Goal: Task Accomplishment & Management: Manage account settings

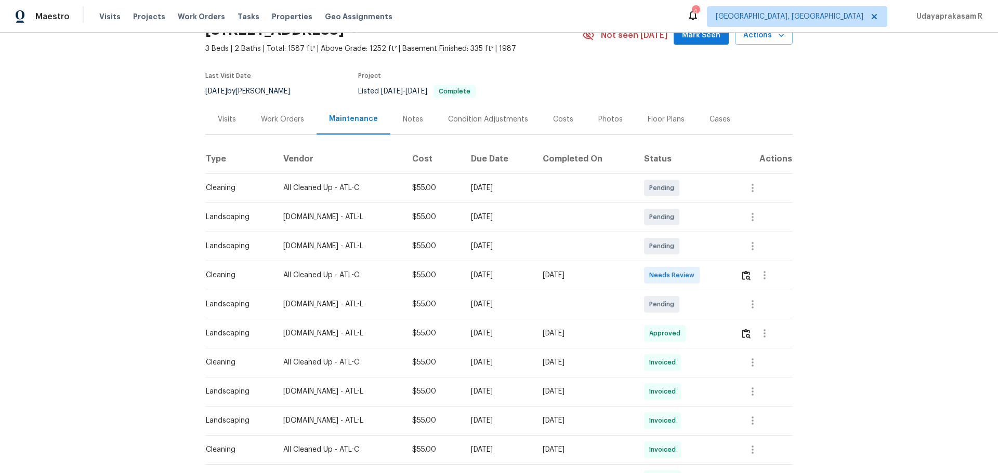
scroll to position [104, 0]
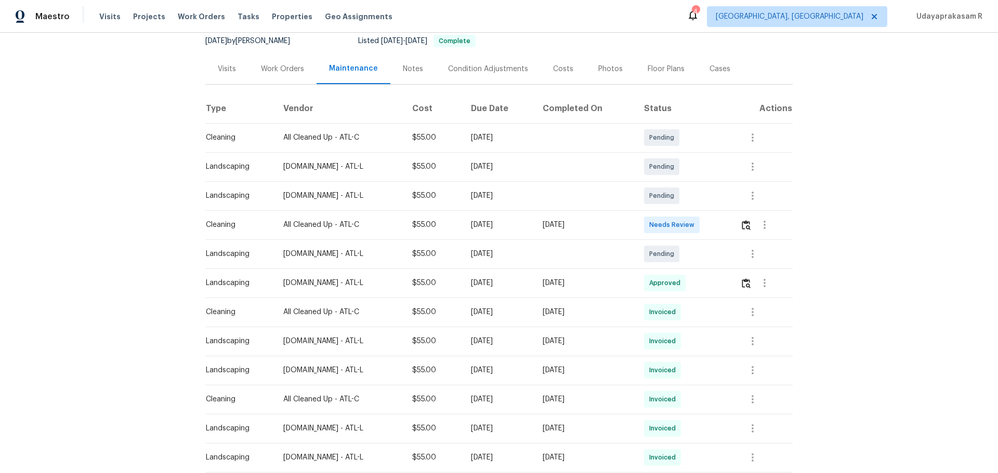
drag, startPoint x: 203, startPoint y: 224, endPoint x: 623, endPoint y: 223, distance: 420.4
click at [622, 223] on tr "Cleaning All Cleaned Up - ATL-C $55.00 Mon, Aug 18 2025 Mon, Aug 18 2025 Needs …" at bounding box center [498, 224] width 587 height 29
click at [623, 228] on div "[DATE]" at bounding box center [585, 225] width 85 height 10
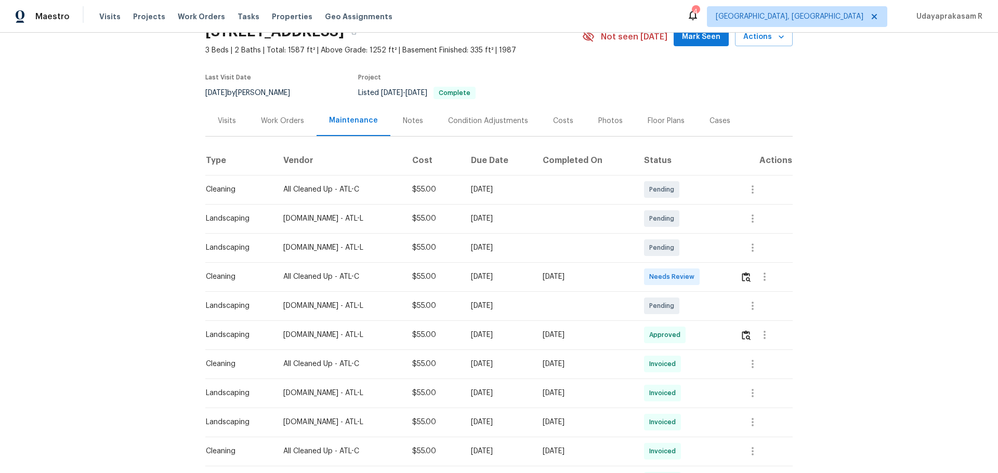
scroll to position [0, 0]
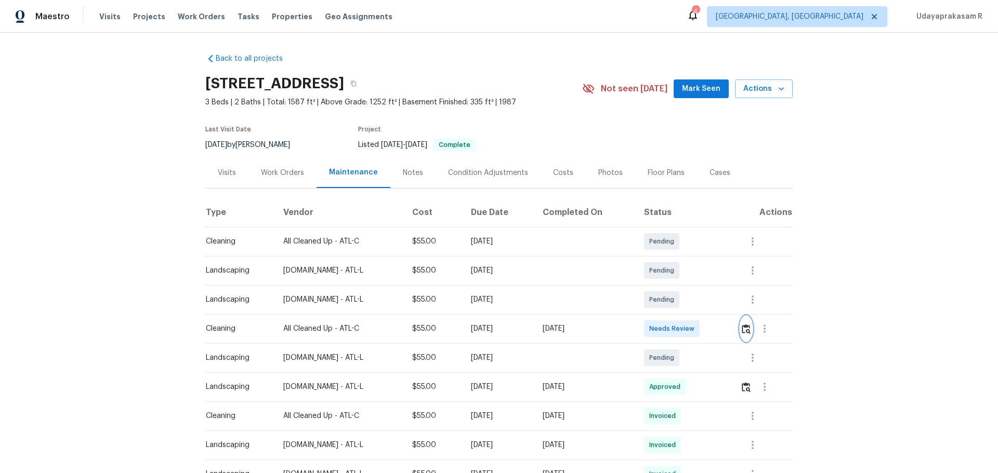
click at [709, 311] on img "button" at bounding box center [746, 329] width 9 height 10
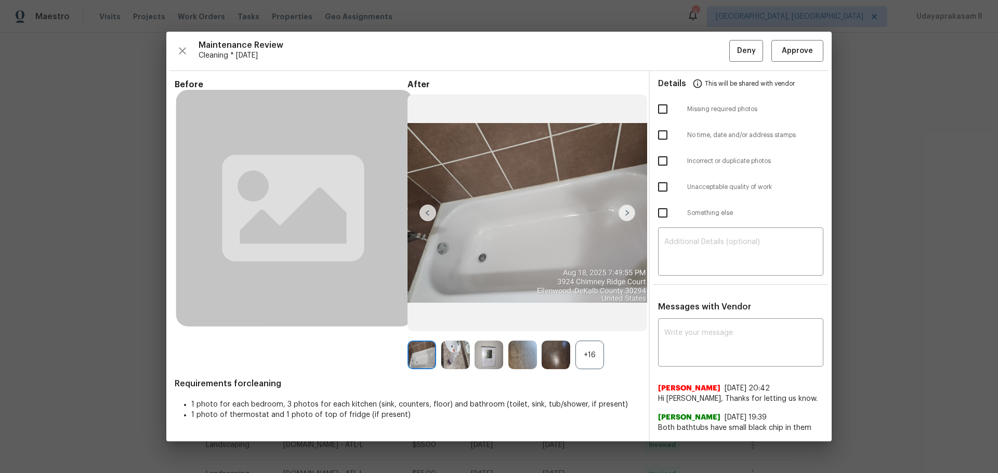
click at [592, 311] on div "+16" at bounding box center [589, 355] width 29 height 29
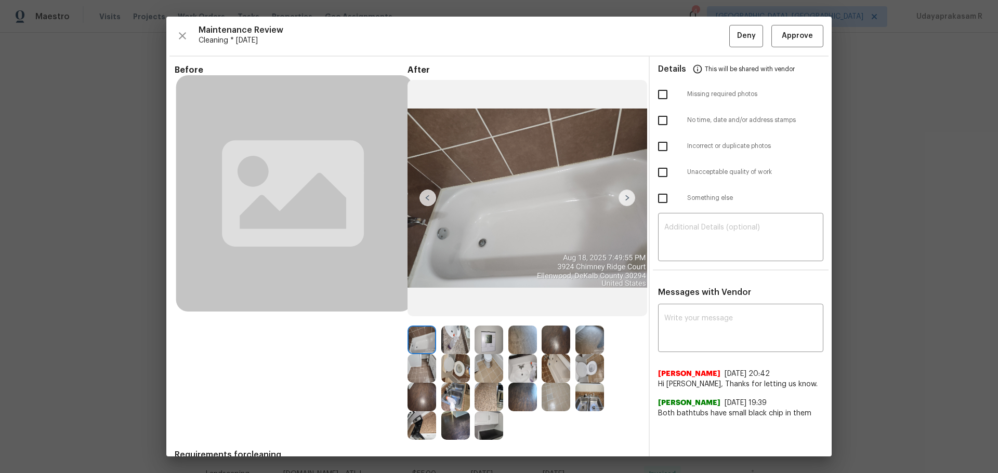
scroll to position [51, 0]
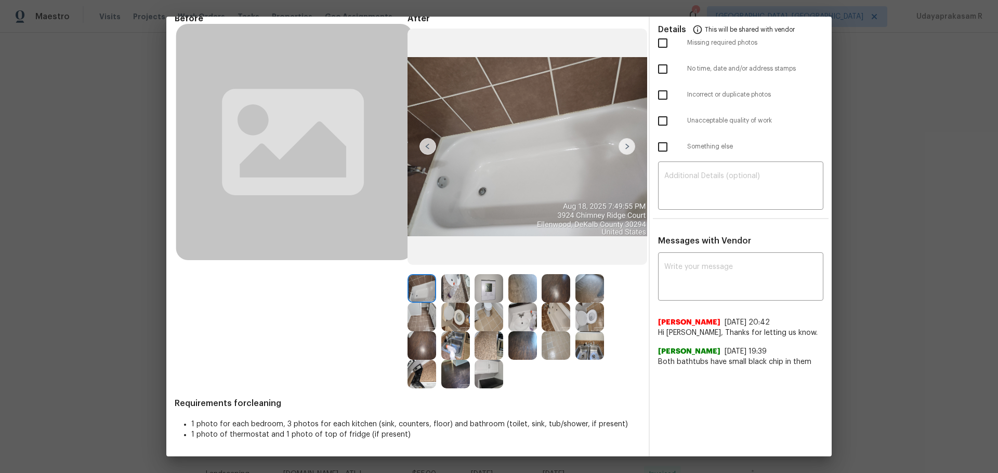
click at [491, 284] on img at bounding box center [488, 288] width 29 height 29
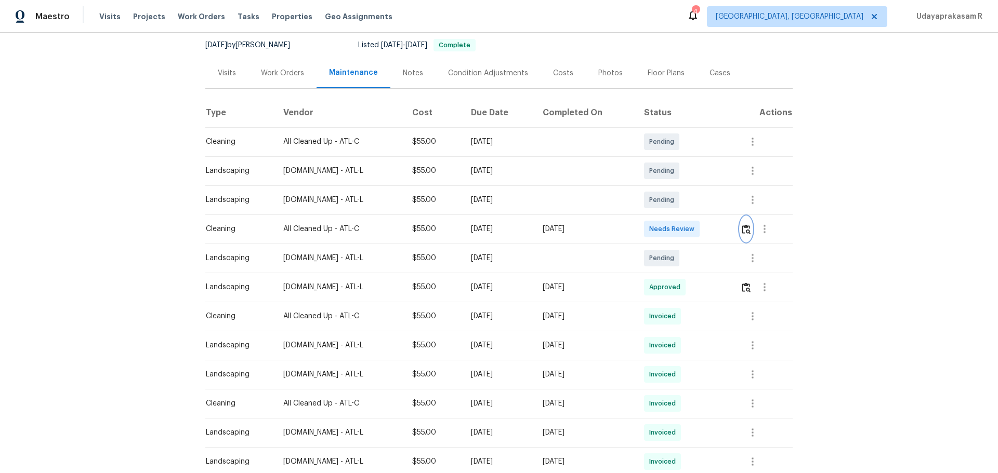
scroll to position [104, 0]
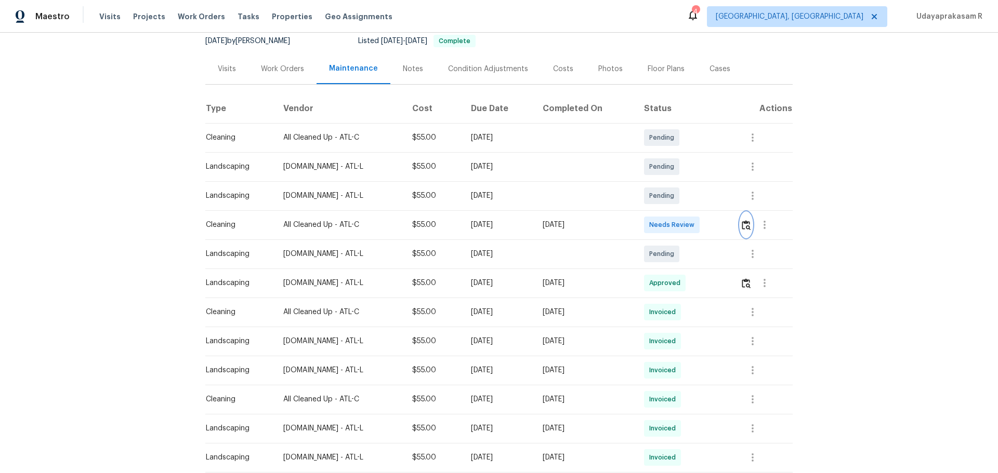
click at [709, 222] on button "button" at bounding box center [746, 225] width 12 height 25
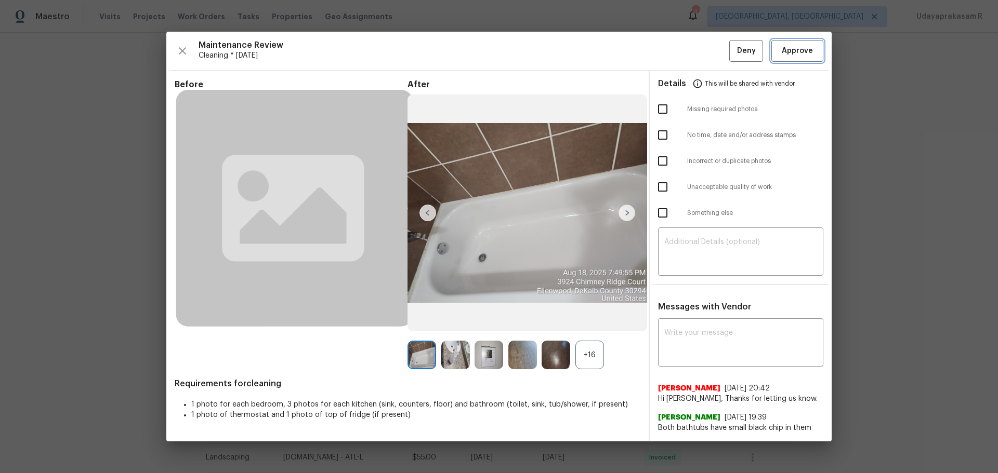
click at [709, 51] on button "Approve" at bounding box center [797, 51] width 52 height 22
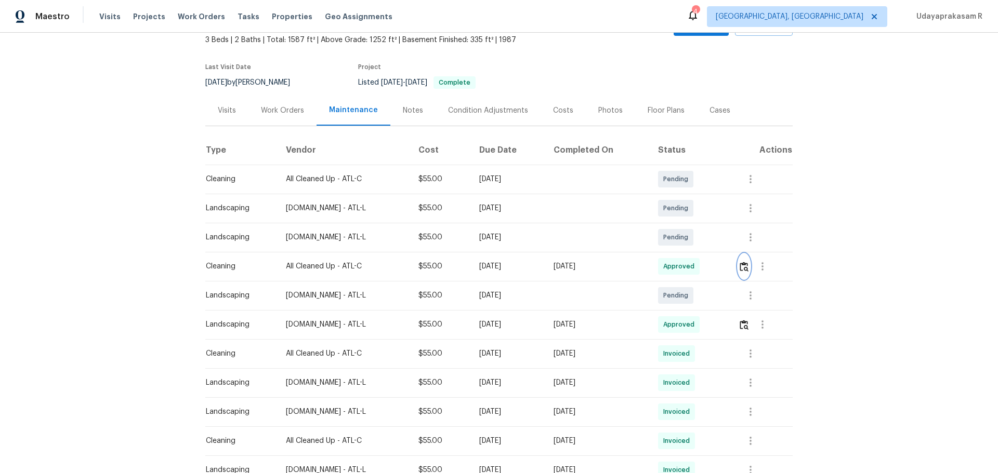
scroll to position [0, 0]
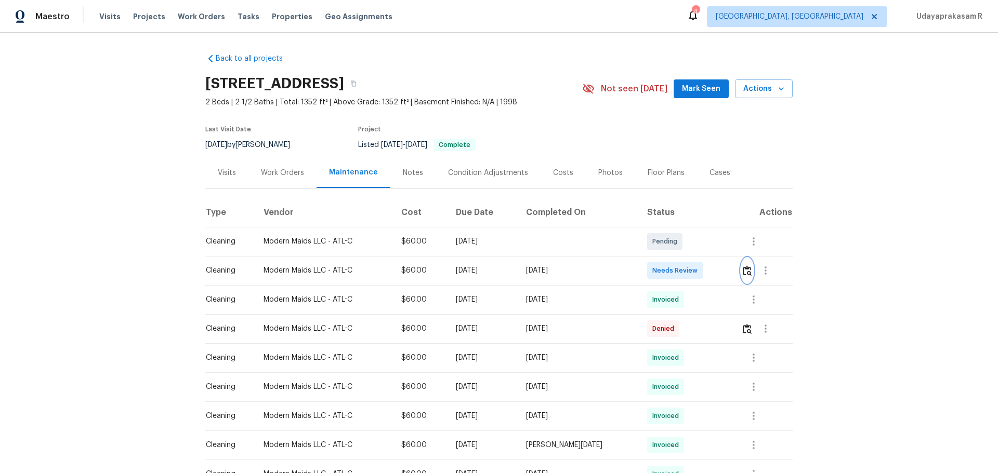
click at [709, 279] on button "button" at bounding box center [747, 270] width 12 height 25
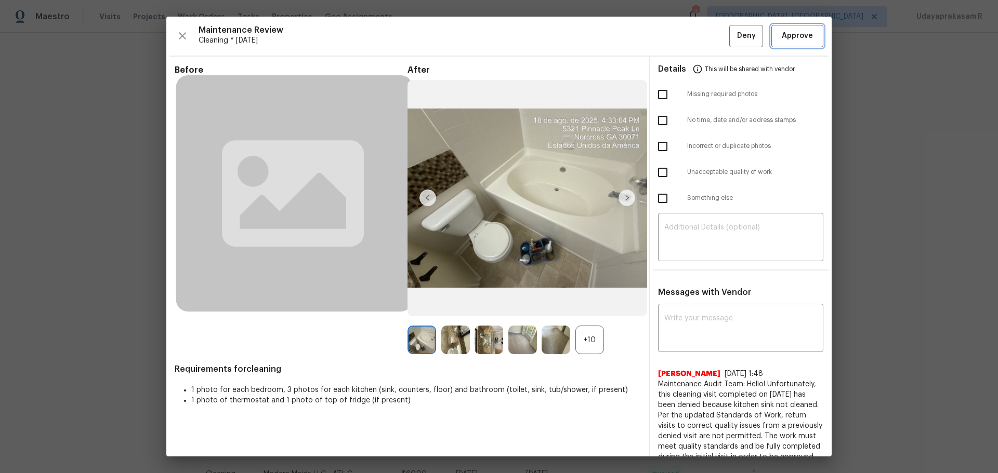
click at [709, 33] on span "Approve" at bounding box center [797, 36] width 31 height 13
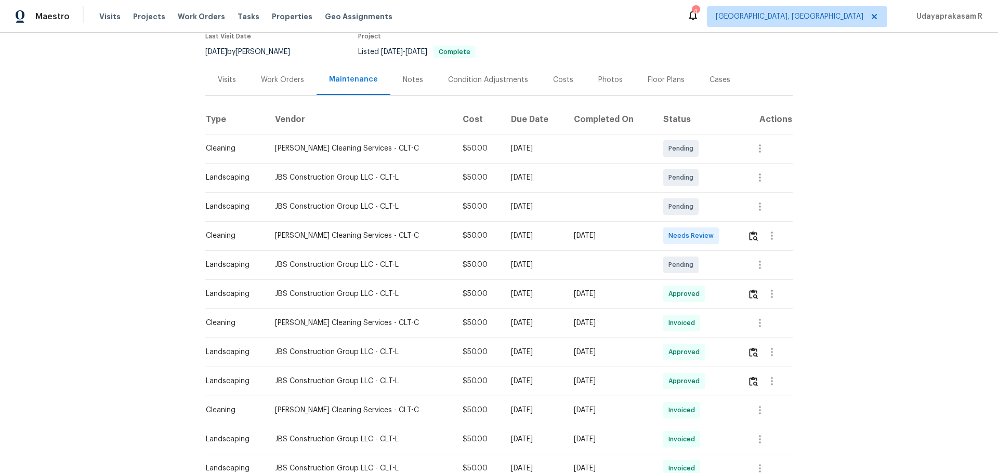
scroll to position [104, 0]
click at [709, 231] on img "button" at bounding box center [753, 236] width 9 height 10
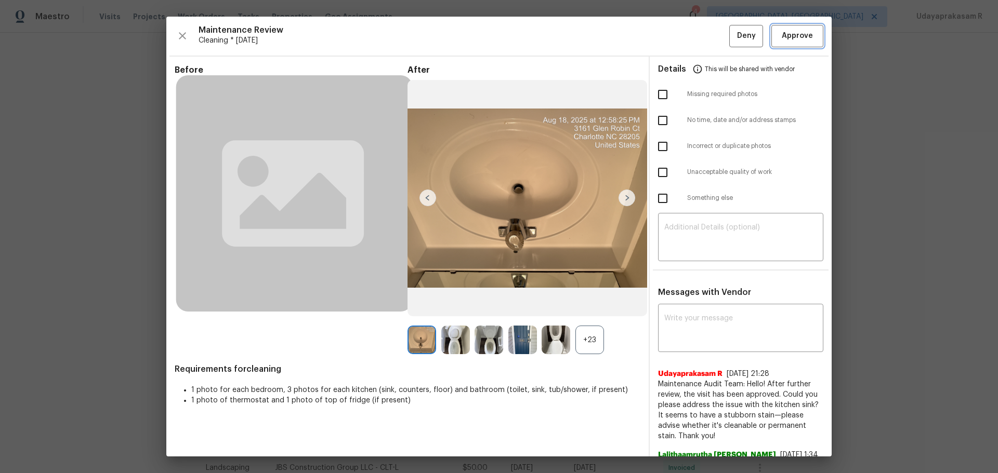
click at [709, 39] on span "Approve" at bounding box center [797, 36] width 31 height 13
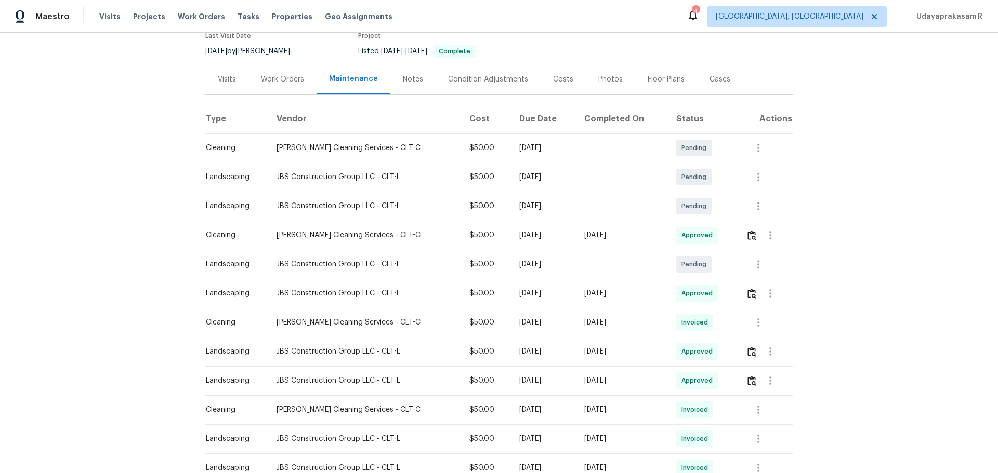
click at [709, 228] on div "Back to all projects 3161 Glen Robin Ct, Charlotte, NC 28205 3 Beds | 2 1/2 Bat…" at bounding box center [499, 253] width 998 height 441
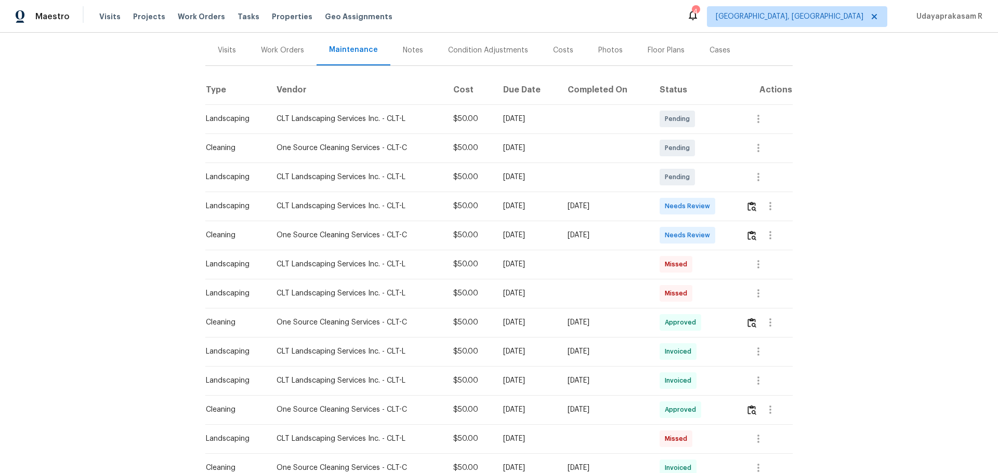
scroll to position [104, 0]
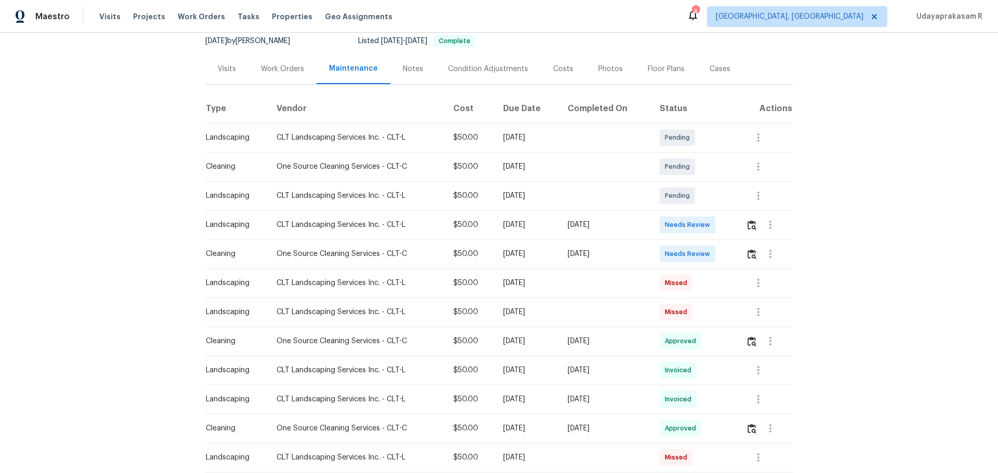
drag, startPoint x: 200, startPoint y: 256, endPoint x: 637, endPoint y: 262, distance: 437.1
click at [610, 256] on div "Back to all projects 10934 Coachman Cir, Charlotte, NC 28277 3 Beds | 2 Baths |…" at bounding box center [499, 253] width 998 height 441
click at [637, 262] on td "[DATE]" at bounding box center [604, 254] width 91 height 29
click at [709, 257] on button "button" at bounding box center [752, 254] width 12 height 25
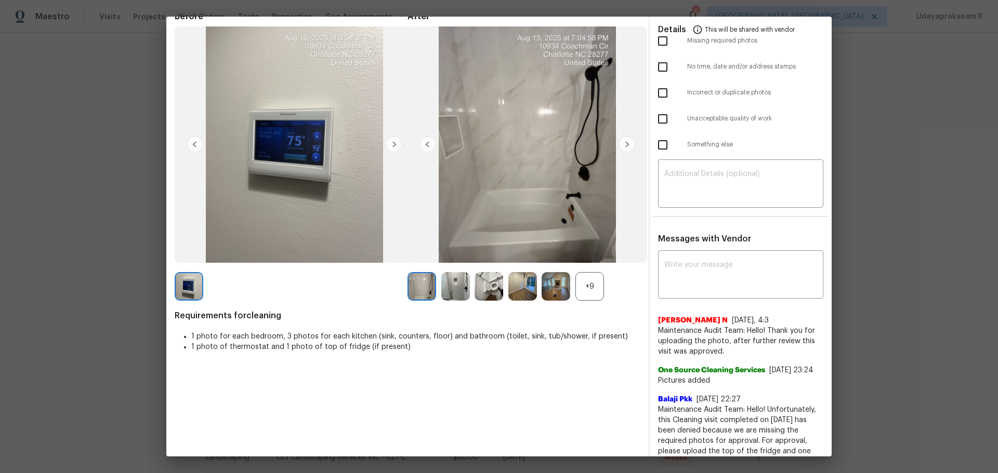
scroll to position [0, 0]
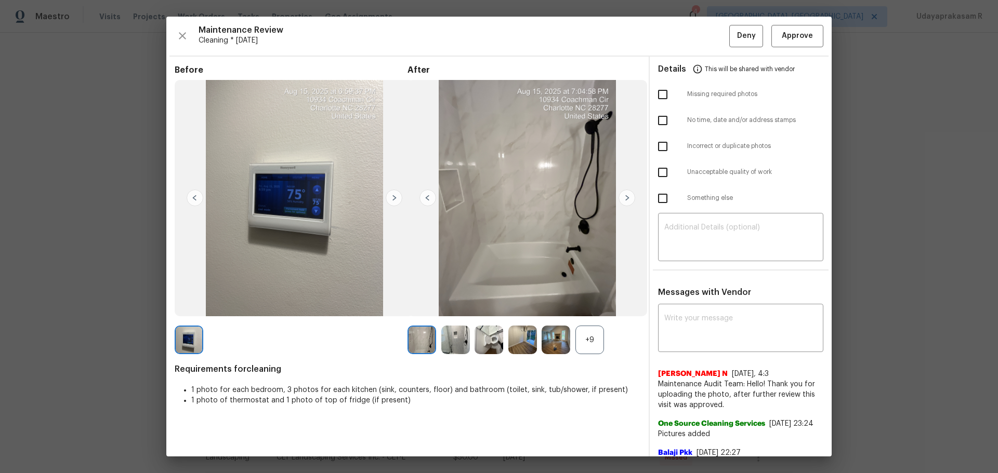
click at [593, 311] on div "+9" at bounding box center [589, 340] width 29 height 29
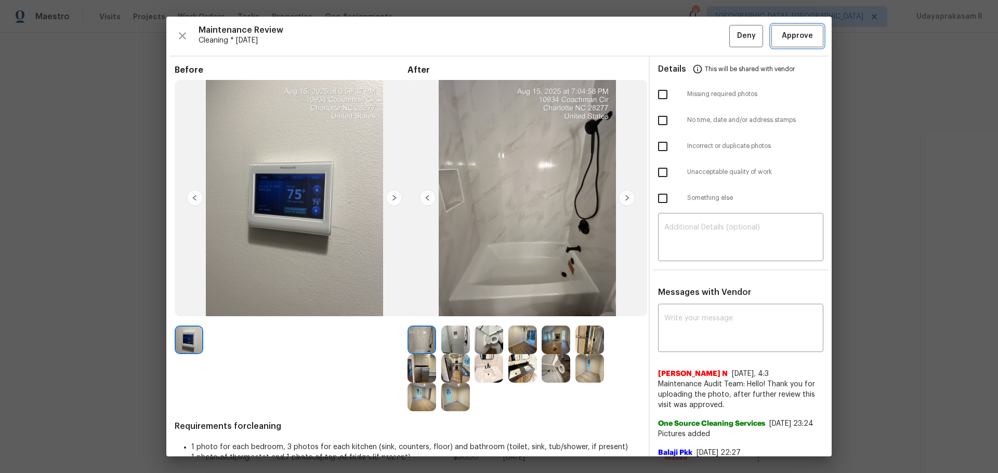
click at [709, 37] on span "Approve" at bounding box center [797, 36] width 31 height 13
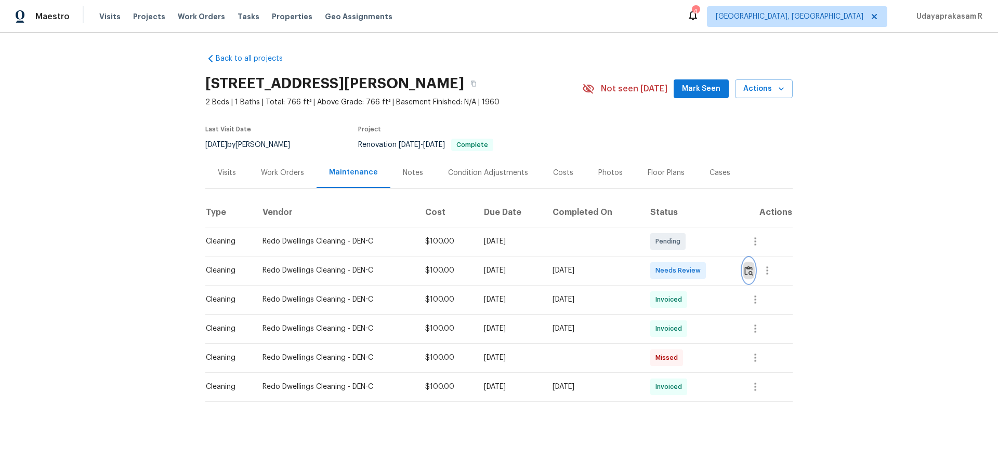
click at [709, 269] on img "button" at bounding box center [748, 271] width 9 height 10
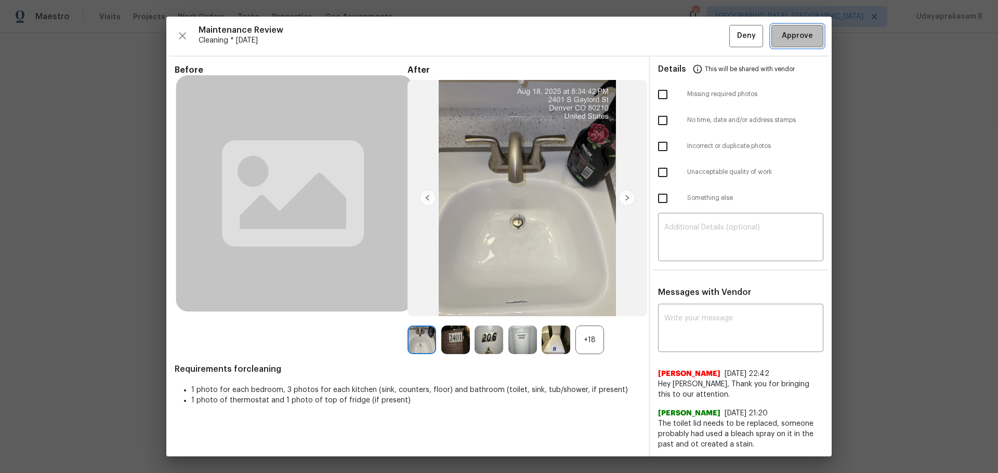
click at [709, 37] on span "Approve" at bounding box center [797, 36] width 31 height 13
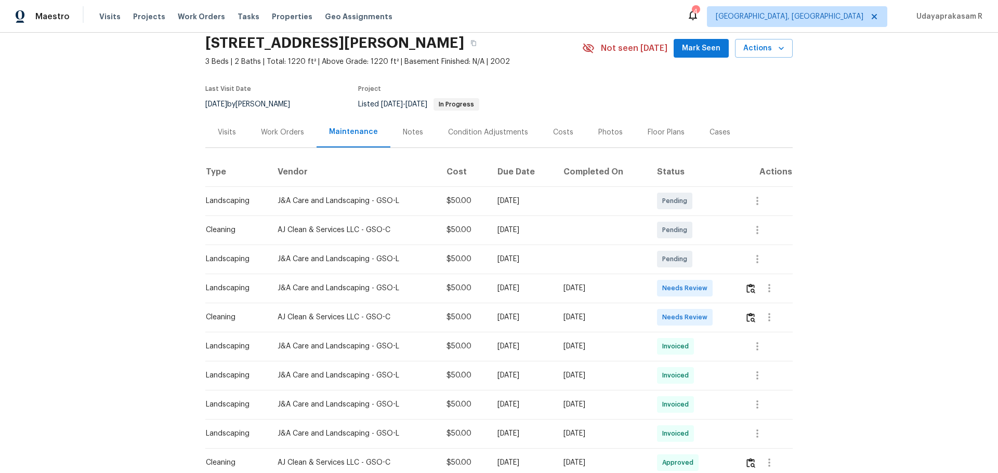
scroll to position [52, 0]
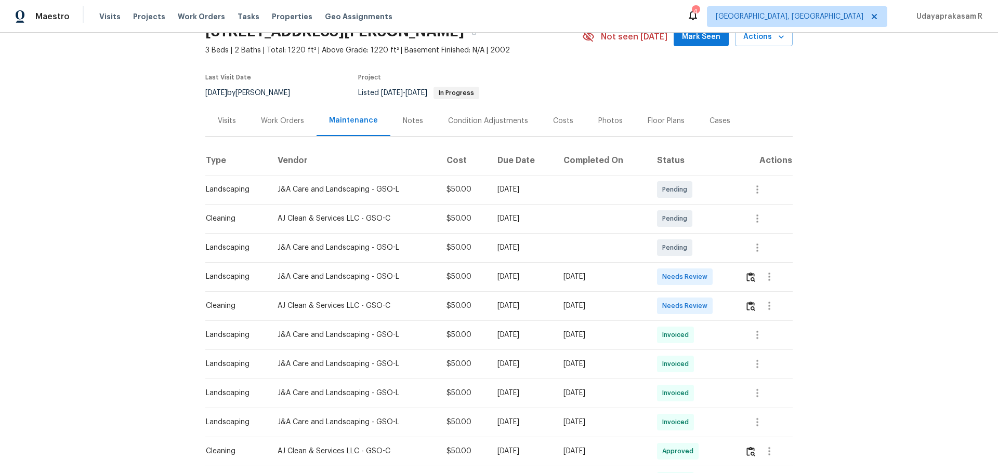
drag, startPoint x: 203, startPoint y: 308, endPoint x: 643, endPoint y: 303, distance: 439.7
click at [643, 303] on tr "Cleaning AJ Clean & Services LLC - GSO-C $50.00 [DATE] [DATE] Needs Review" at bounding box center [498, 306] width 587 height 29
click at [640, 311] on div "[DATE]" at bounding box center [601, 306] width 77 height 10
click at [709, 306] on button "button" at bounding box center [751, 306] width 12 height 25
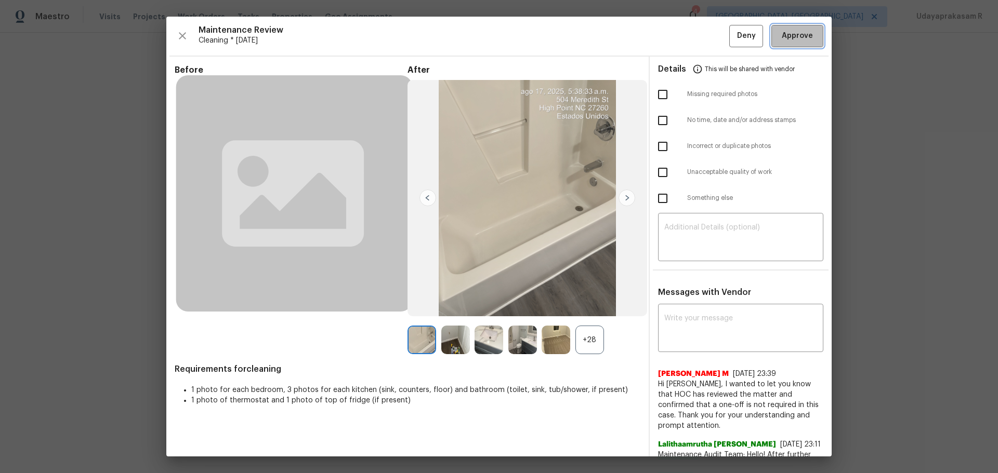
click at [709, 43] on button "Approve" at bounding box center [797, 36] width 52 height 22
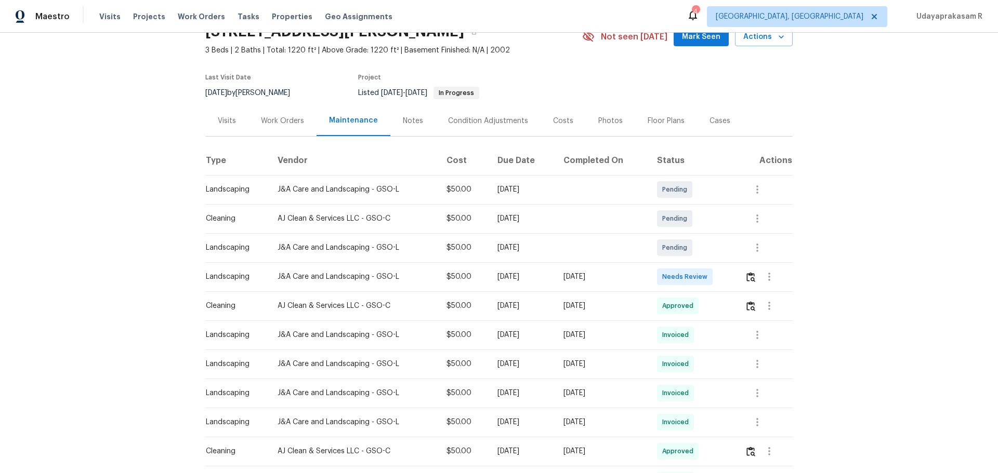
click at [709, 248] on div "Back to all projects 504 Meredith St, High Point, NC 27260 3 Beds | 2 Baths | T…" at bounding box center [499, 253] width 998 height 441
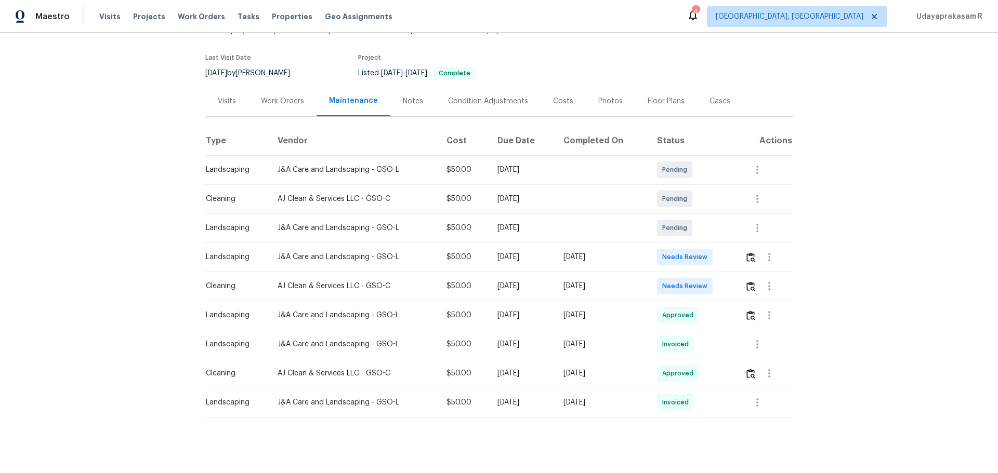
scroll to position [86, 0]
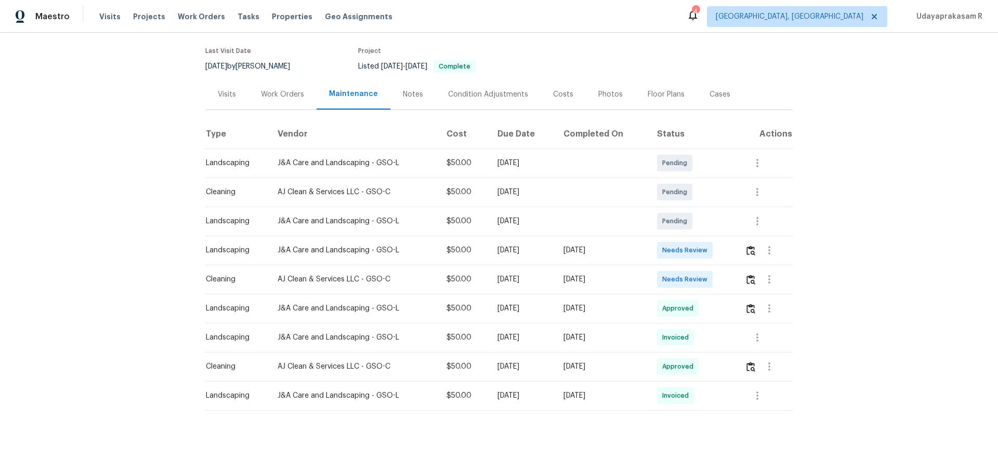
drag, startPoint x: 197, startPoint y: 270, endPoint x: 556, endPoint y: 270, distance: 358.6
click at [556, 270] on div "Back to all projects [STREET_ADDRESS] 3 Beds | 1 1/2 Baths | Total: 1674 ft² | …" at bounding box center [499, 253] width 998 height 441
click at [571, 275] on div "[DATE]" at bounding box center [601, 279] width 77 height 10
click at [709, 271] on button "button" at bounding box center [751, 279] width 12 height 25
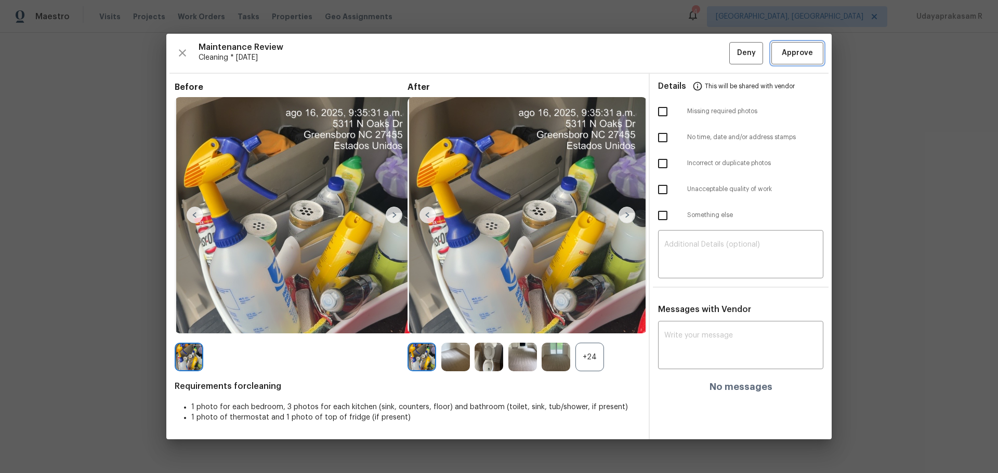
click at [709, 59] on span "Approve" at bounding box center [797, 53] width 31 height 13
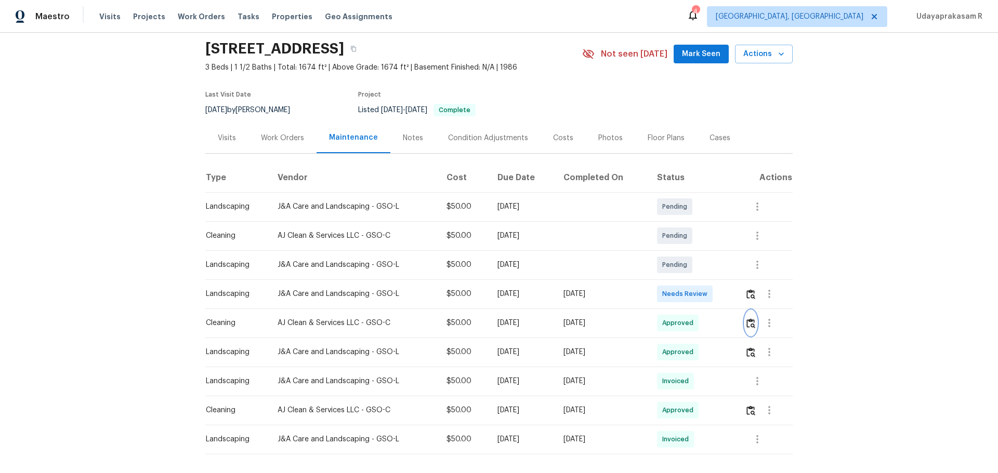
scroll to position [0, 0]
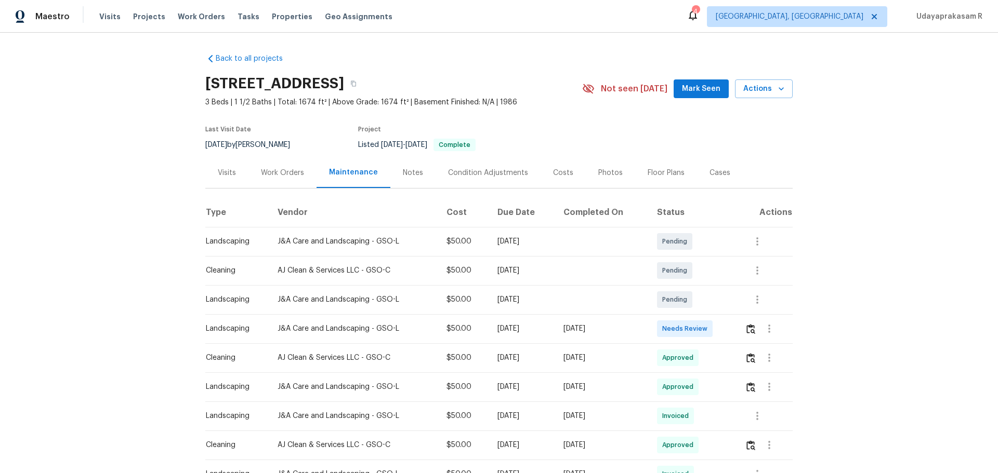
click at [111, 218] on div "Back to all projects [STREET_ADDRESS] 3 Beds | 1 1/2 Baths | Total: 1674 ft² | …" at bounding box center [499, 253] width 998 height 441
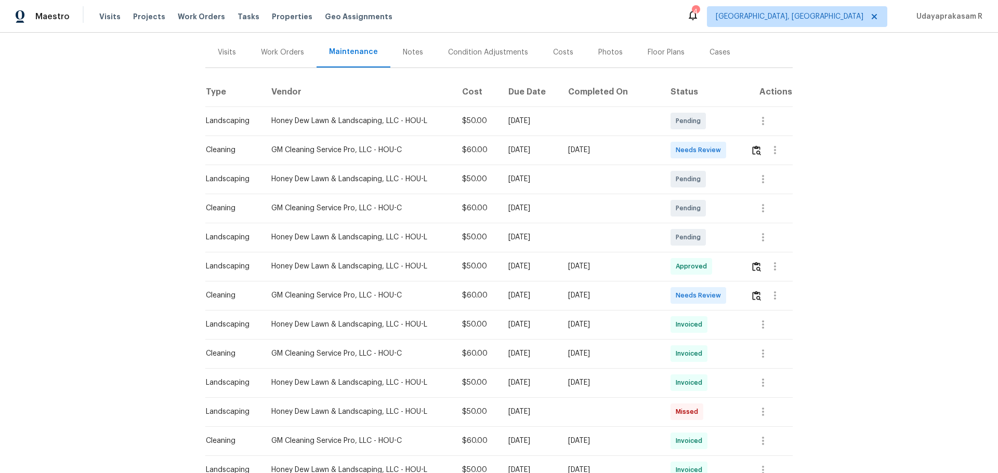
scroll to position [156, 0]
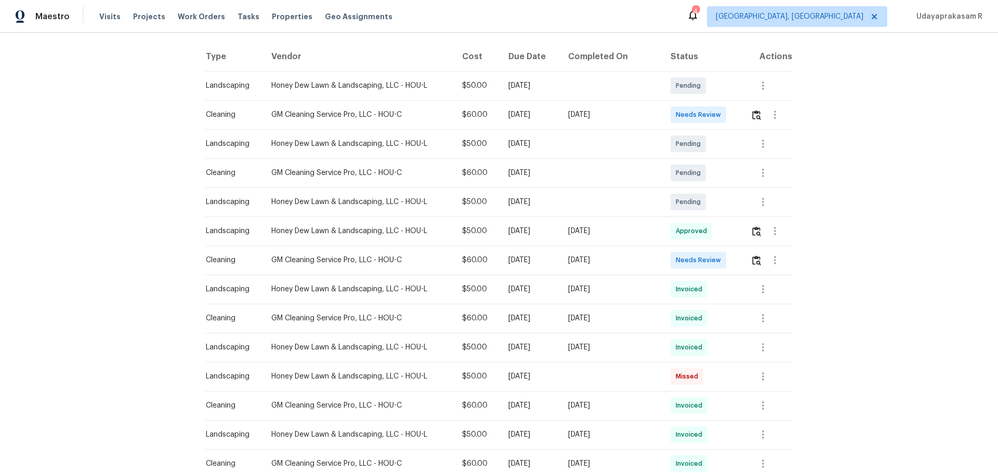
drag, startPoint x: 201, startPoint y: 115, endPoint x: 650, endPoint y: 127, distance: 449.2
click at [639, 117] on div "Back to all projects [STREET_ADDRESS] 4 Beds | 2 1/2 Baths | Total: 2568 ft² | …" at bounding box center [499, 253] width 998 height 441
click at [652, 130] on td at bounding box center [611, 143] width 103 height 29
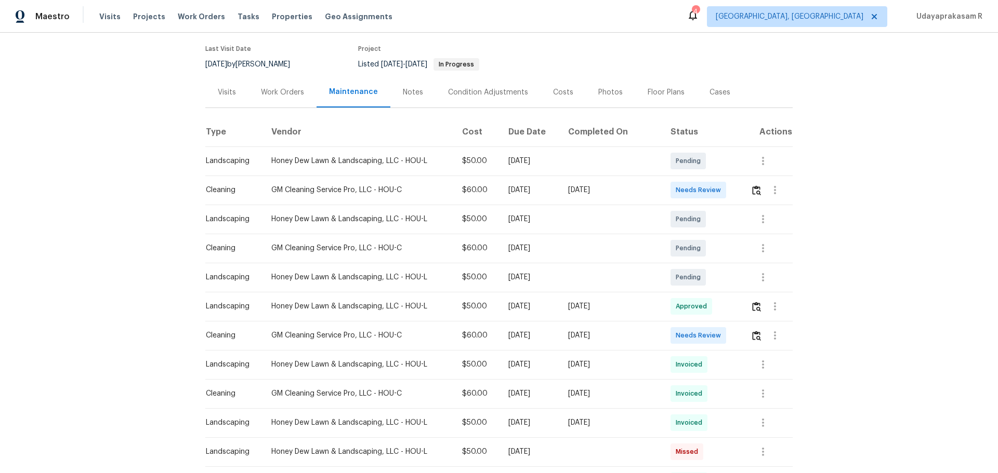
scroll to position [0, 0]
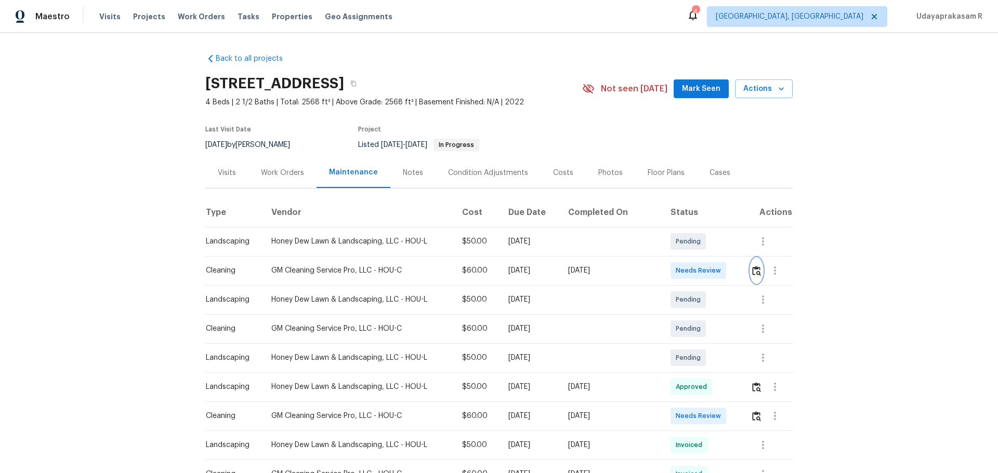
click at [709, 278] on button "button" at bounding box center [756, 270] width 12 height 25
click at [709, 311] on button "button" at bounding box center [756, 416] width 12 height 25
click at [709, 270] on img "button" at bounding box center [756, 271] width 9 height 10
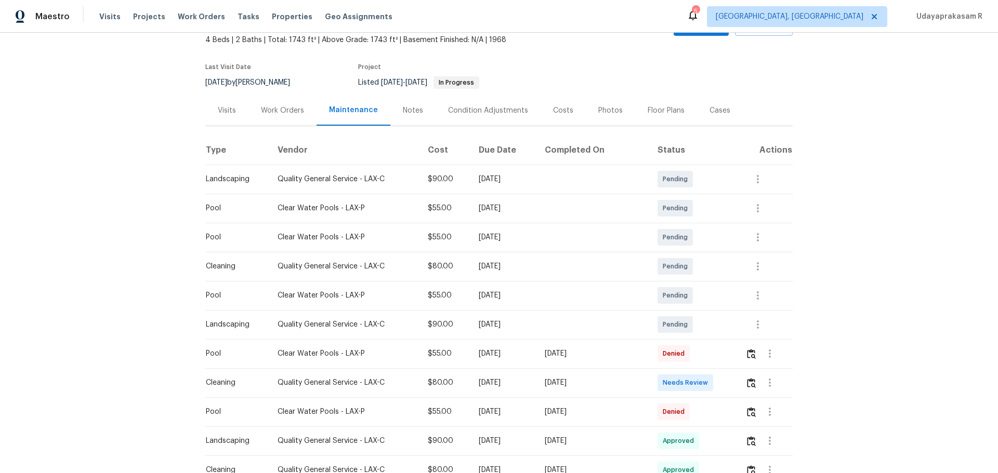
scroll to position [104, 0]
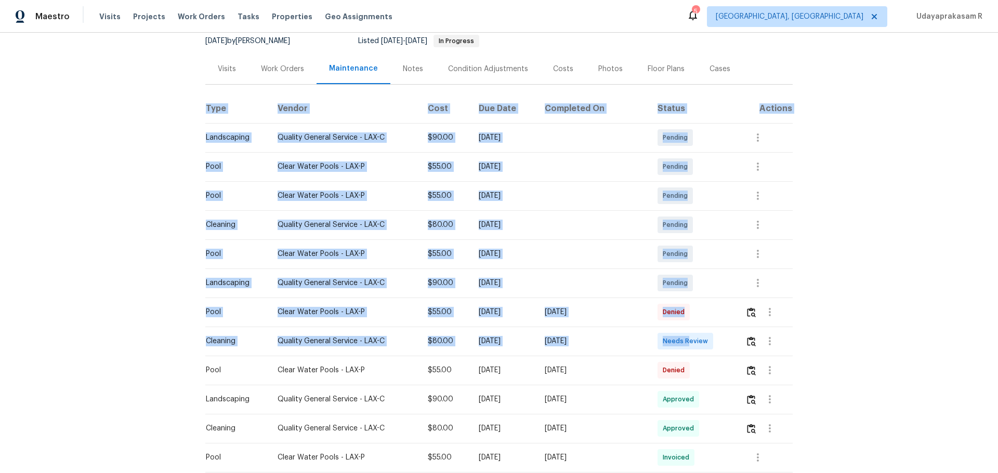
drag, startPoint x: 241, startPoint y: 342, endPoint x: 678, endPoint y: 340, distance: 437.1
click at [689, 311] on div "Back to all projects 25258 Via Sistine, Valencia, CA 91355 4 Beds | 2 Baths | T…" at bounding box center [499, 253] width 998 height 441
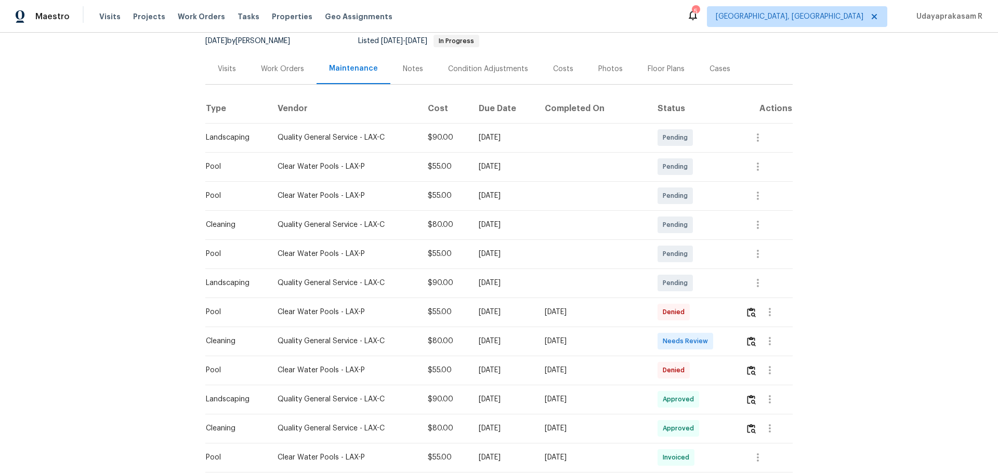
click at [593, 311] on td "[DATE]" at bounding box center [592, 370] width 113 height 29
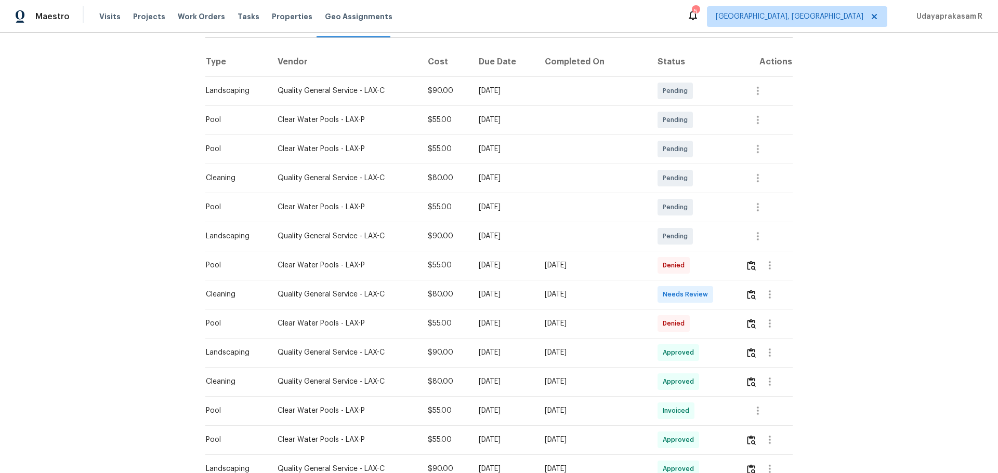
scroll to position [208, 0]
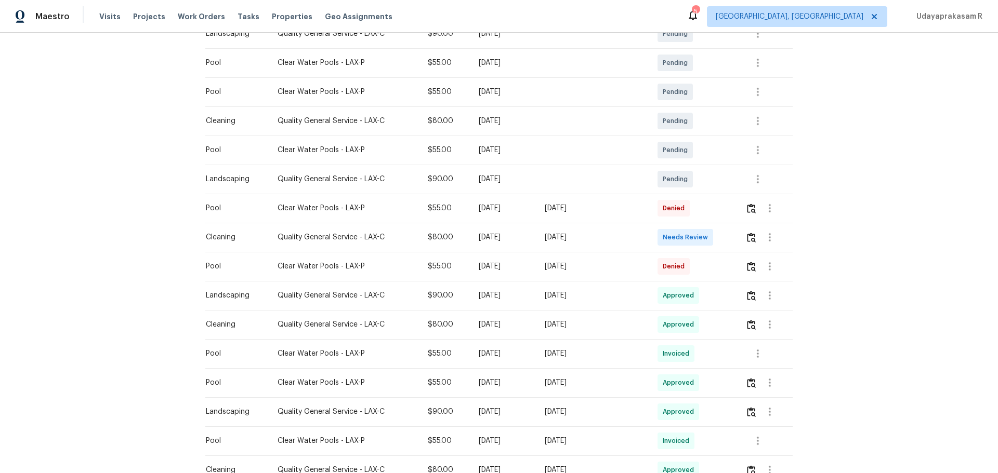
click at [709, 274] on div at bounding box center [769, 266] width 25 height 25
click at [709, 273] on button "button" at bounding box center [751, 266] width 12 height 25
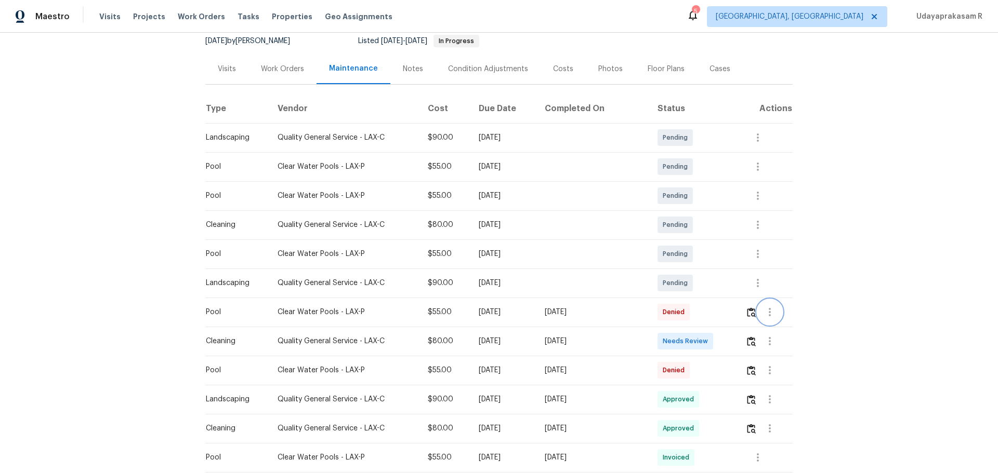
click at [709, 311] on button "button" at bounding box center [769, 312] width 25 height 25
click at [709, 273] on div at bounding box center [499, 236] width 998 height 473
click at [709, 311] on img "button" at bounding box center [751, 342] width 9 height 10
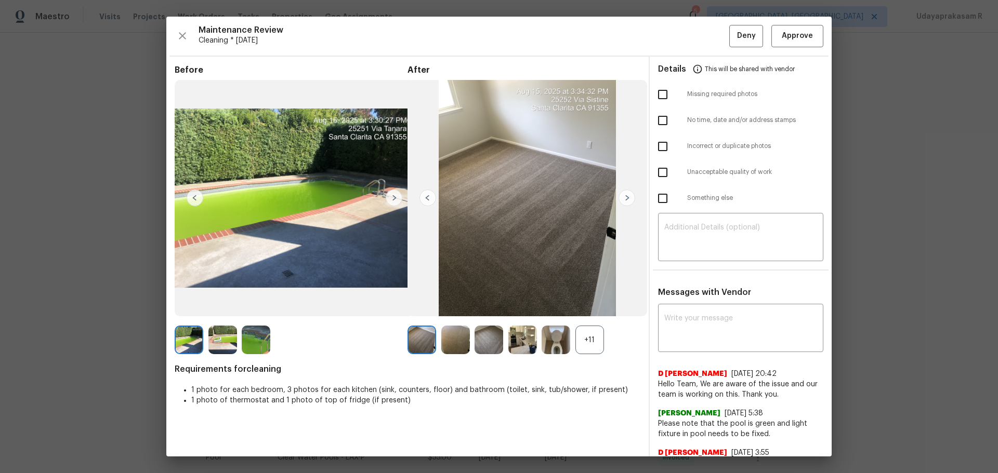
click at [577, 311] on div "+11" at bounding box center [589, 340] width 29 height 29
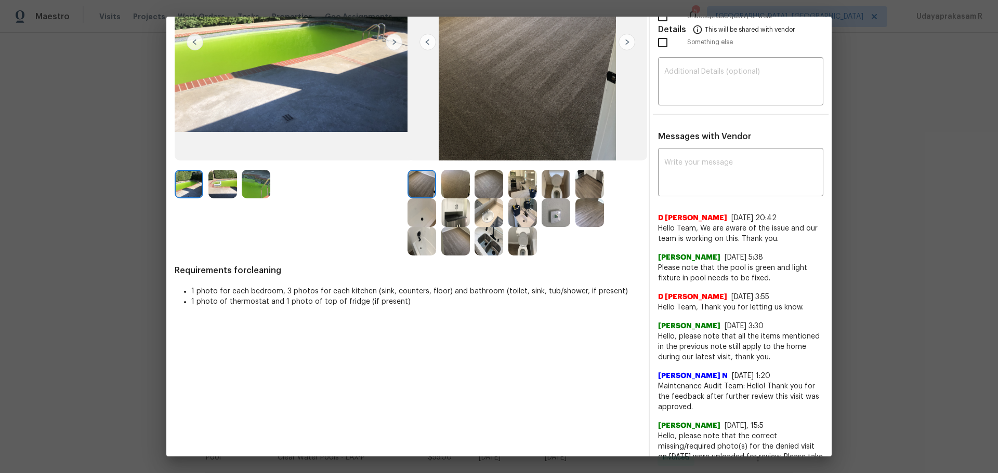
scroll to position [0, 0]
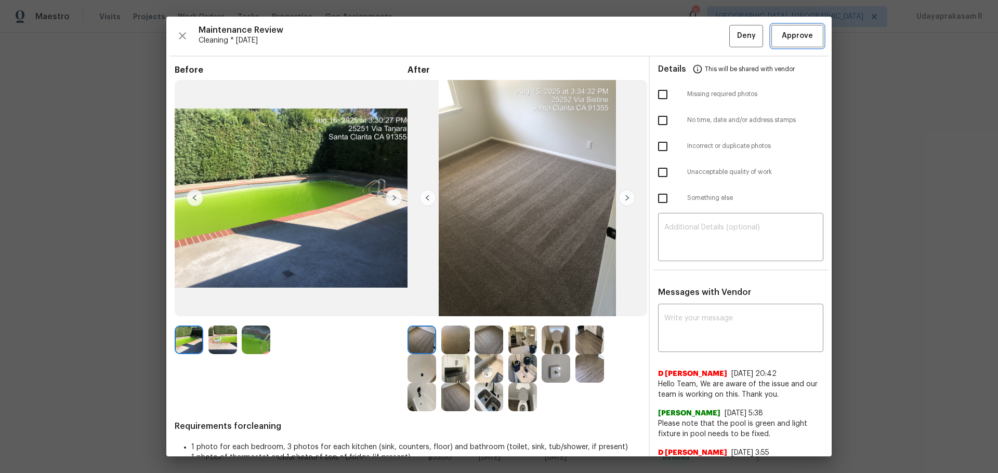
click at [709, 28] on button "Approve" at bounding box center [797, 36] width 52 height 22
